Goal: Navigation & Orientation: Find specific page/section

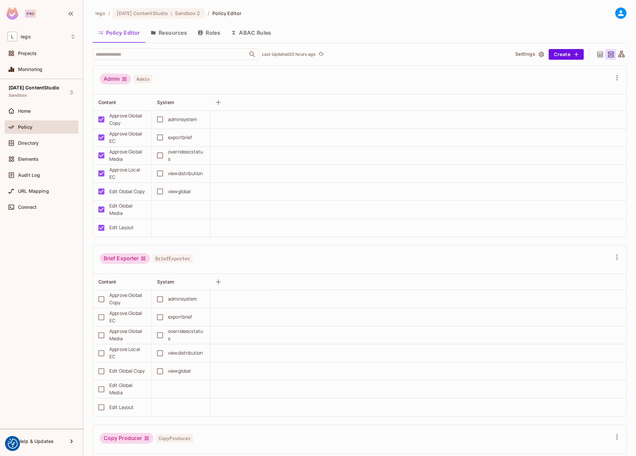
scroll to position [1046, 0]
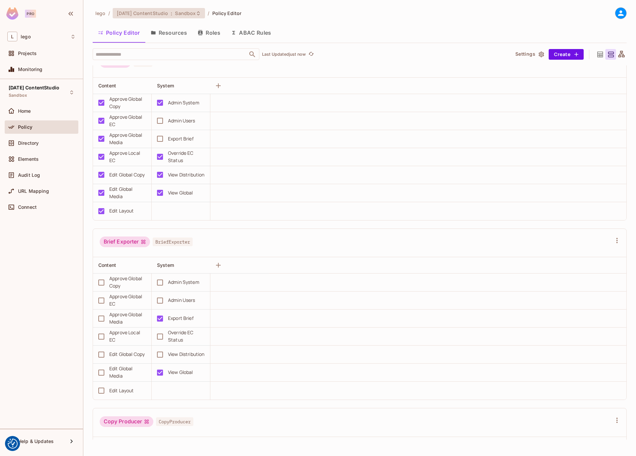
click at [196, 13] on span "Sandbox" at bounding box center [185, 13] width 21 height 6
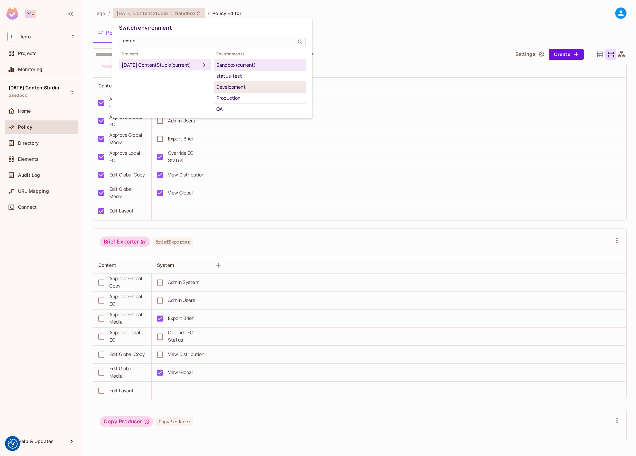
click at [236, 85] on div "Development" at bounding box center [259, 87] width 87 height 8
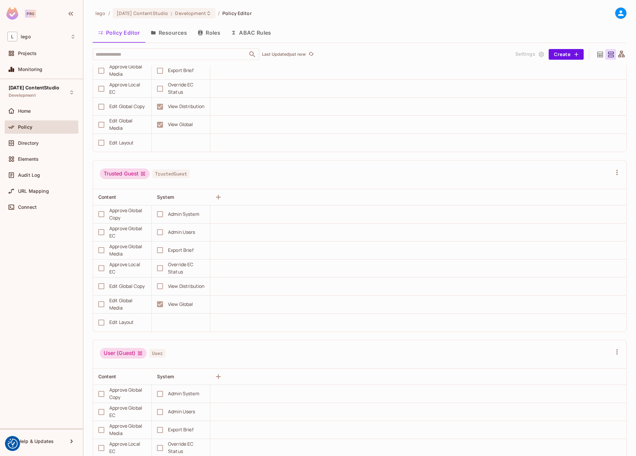
scroll to position [1755, 0]
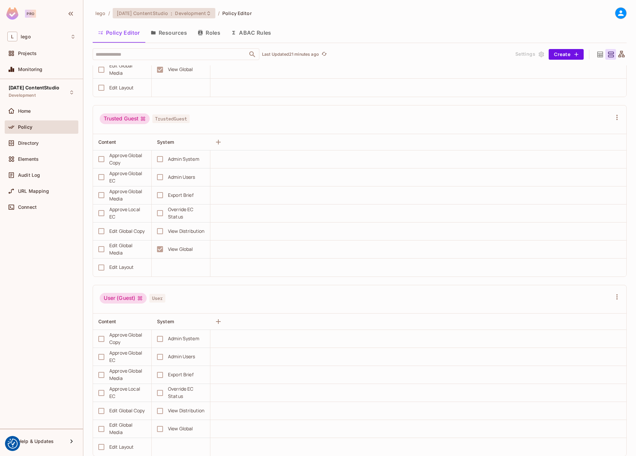
click at [197, 12] on span "Development" at bounding box center [190, 13] width 31 height 6
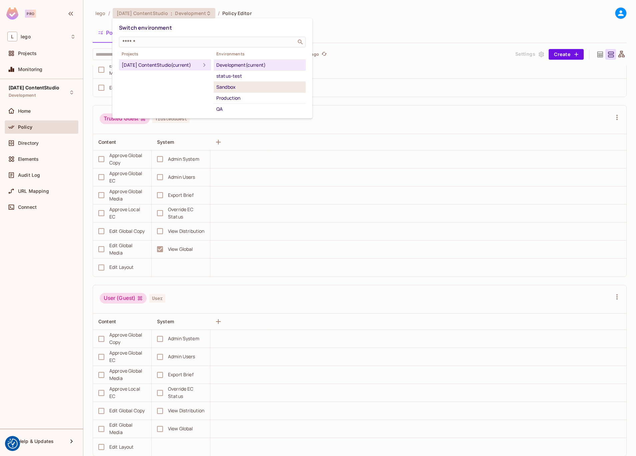
click at [229, 84] on div "Sandbox" at bounding box center [259, 87] width 87 height 8
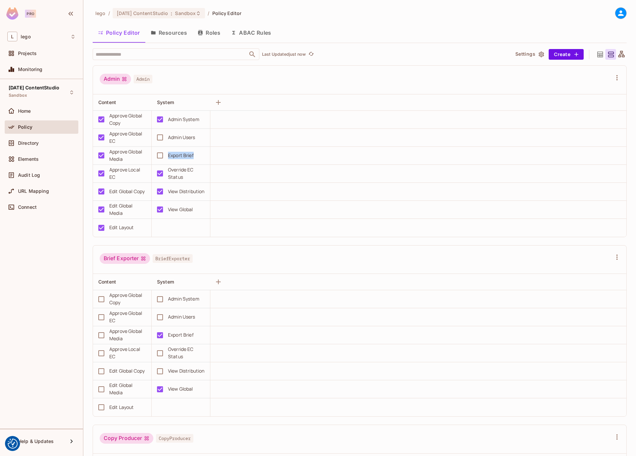
drag, startPoint x: 197, startPoint y: 154, endPoint x: 167, endPoint y: 156, distance: 29.8
click at [167, 156] on div "Export Brief" at bounding box center [179, 155] width 52 height 14
copy div "Export Brief"
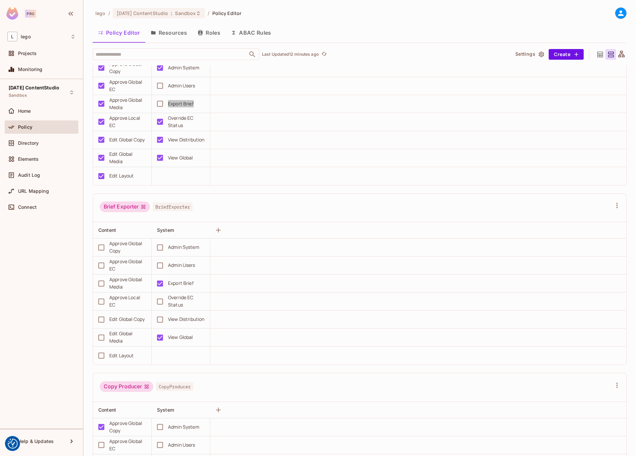
scroll to position [0, 0]
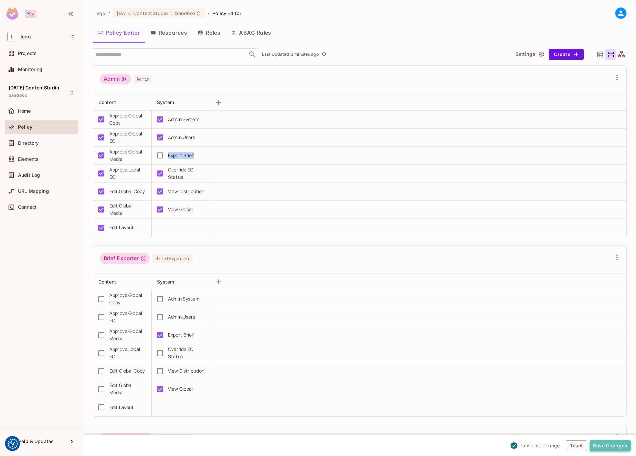
click at [609, 446] on button "Save Changes" at bounding box center [610, 445] width 41 height 11
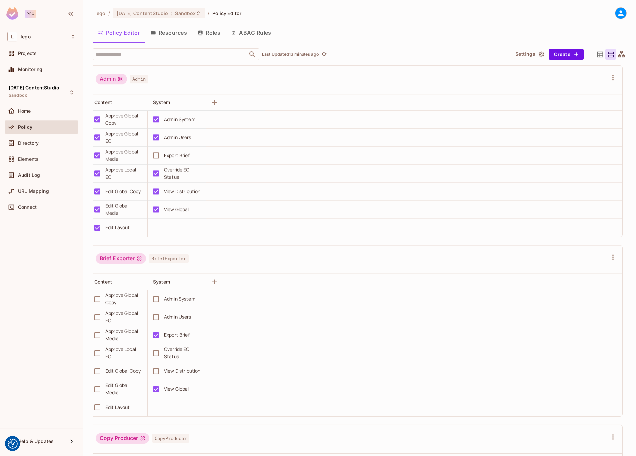
scroll to position [0, 5]
click at [616, 447] on button "Save Changes" at bounding box center [610, 445] width 41 height 11
click at [180, 10] on span "Sandbox" at bounding box center [185, 13] width 21 height 6
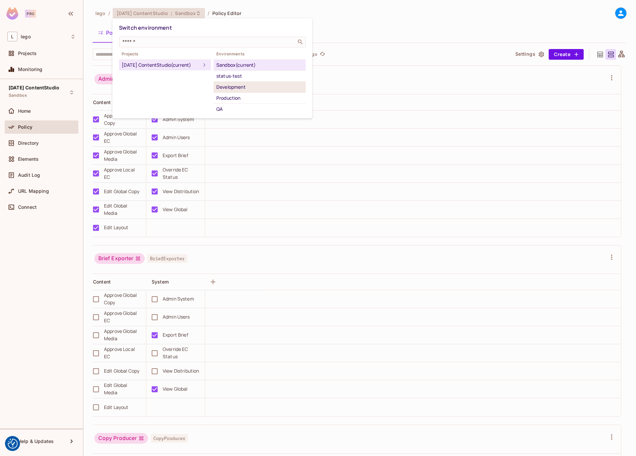
click at [259, 88] on div "Development" at bounding box center [259, 87] width 87 height 8
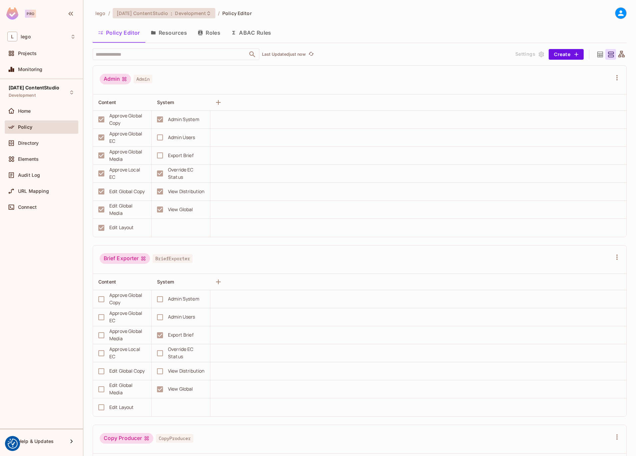
click at [185, 13] on span "Development" at bounding box center [190, 13] width 31 height 6
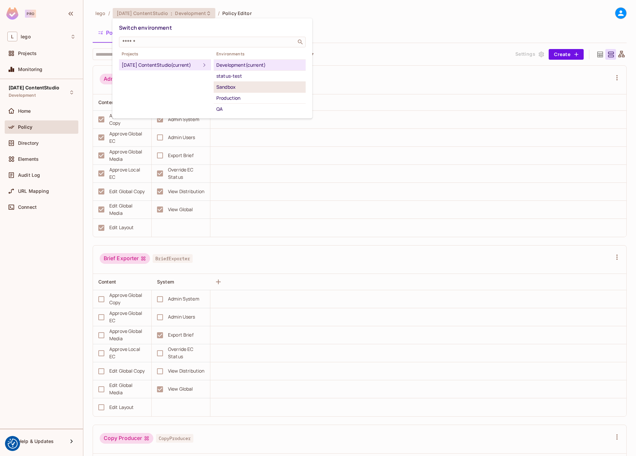
click at [256, 88] on div "Sandbox" at bounding box center [259, 87] width 87 height 8
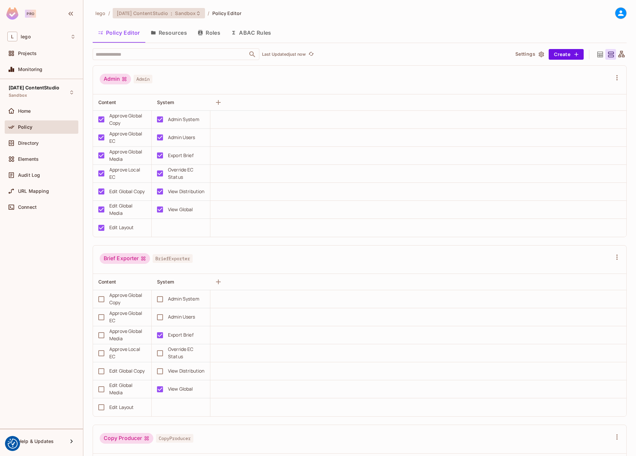
click at [185, 13] on span "Sandbox" at bounding box center [185, 13] width 21 height 6
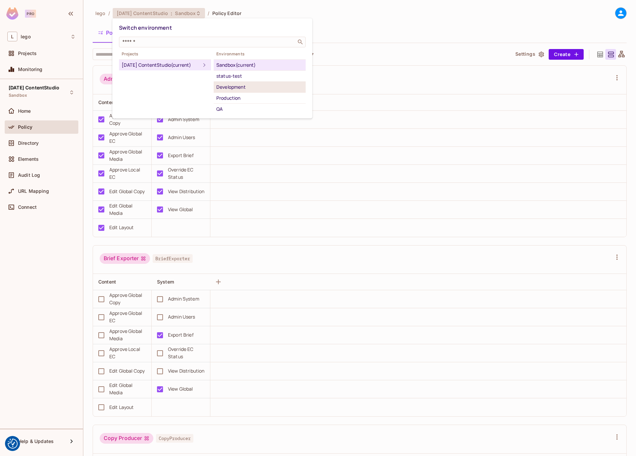
click at [237, 89] on div "Development" at bounding box center [259, 87] width 87 height 8
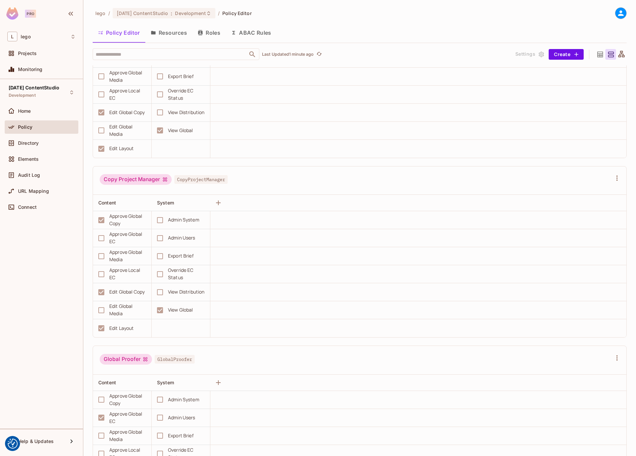
scroll to position [437, 0]
